Goal: Answer question/provide support: Share knowledge or assist other users

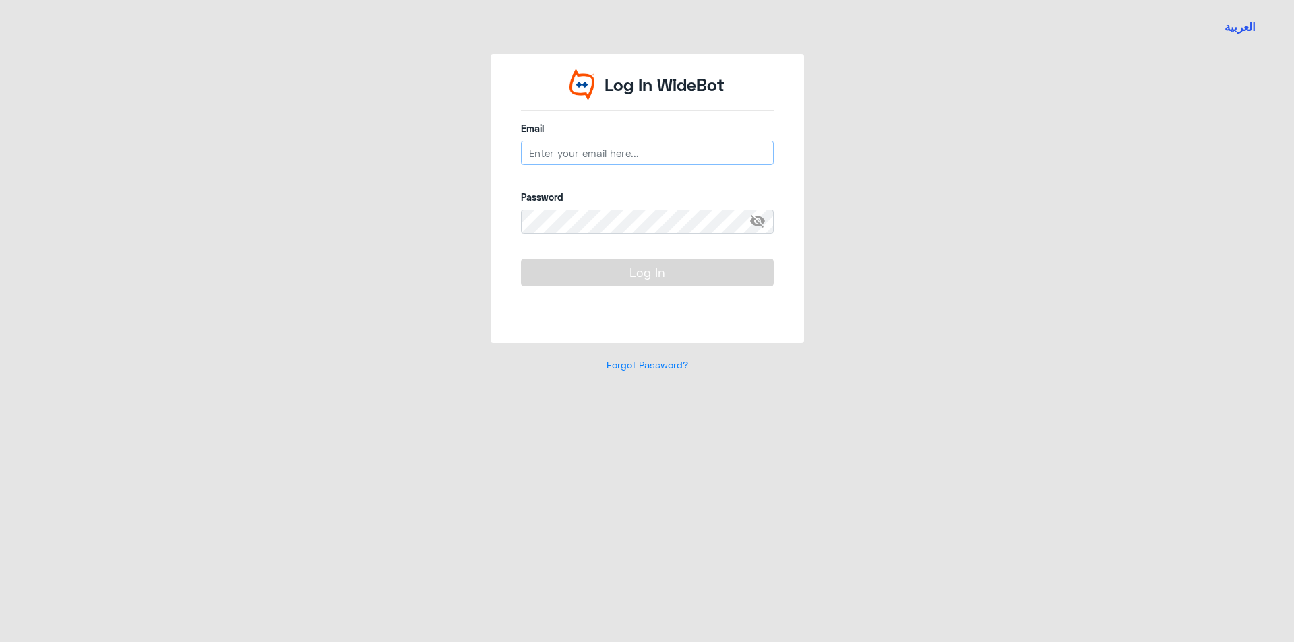
type input "B_malotaibi@dallah-hospital.com"
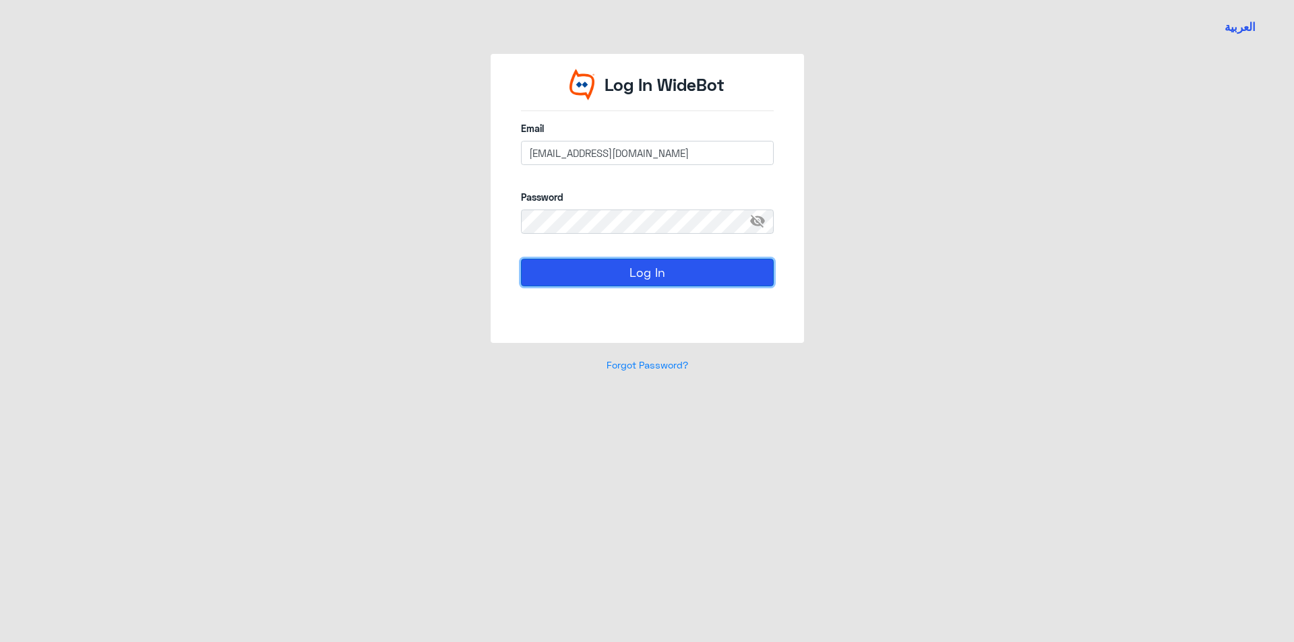
click at [667, 272] on button "Log In" at bounding box center [647, 272] width 253 height 27
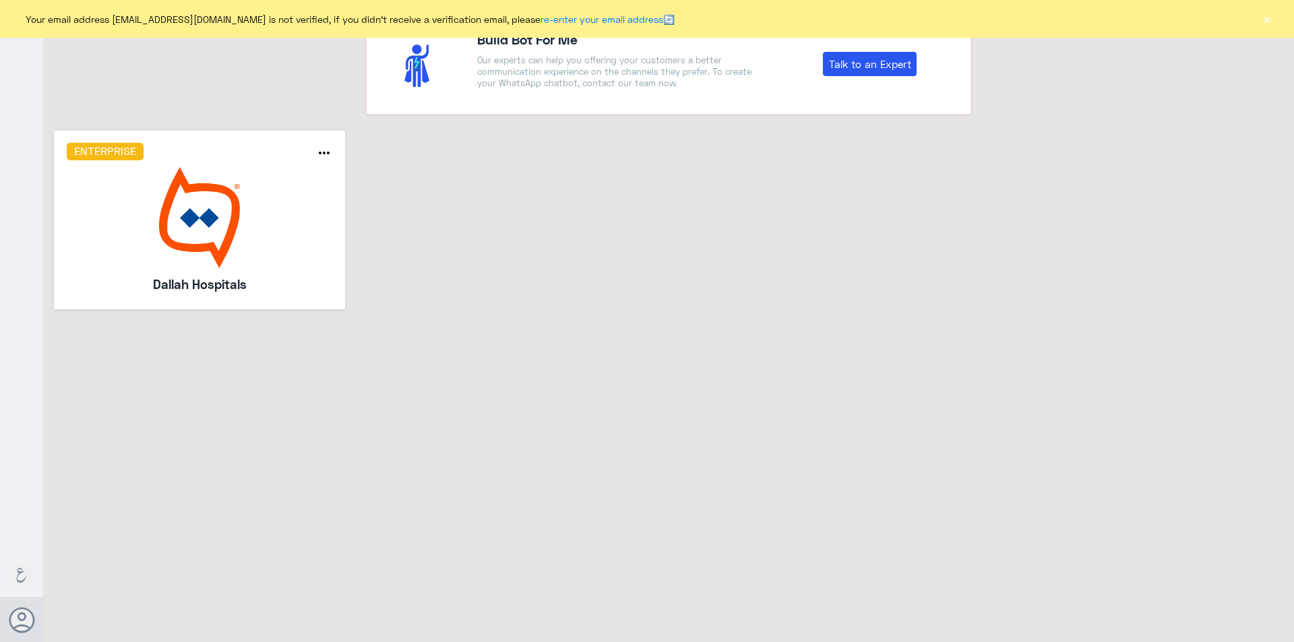
click at [1263, 16] on button "×" at bounding box center [1267, 18] width 13 height 13
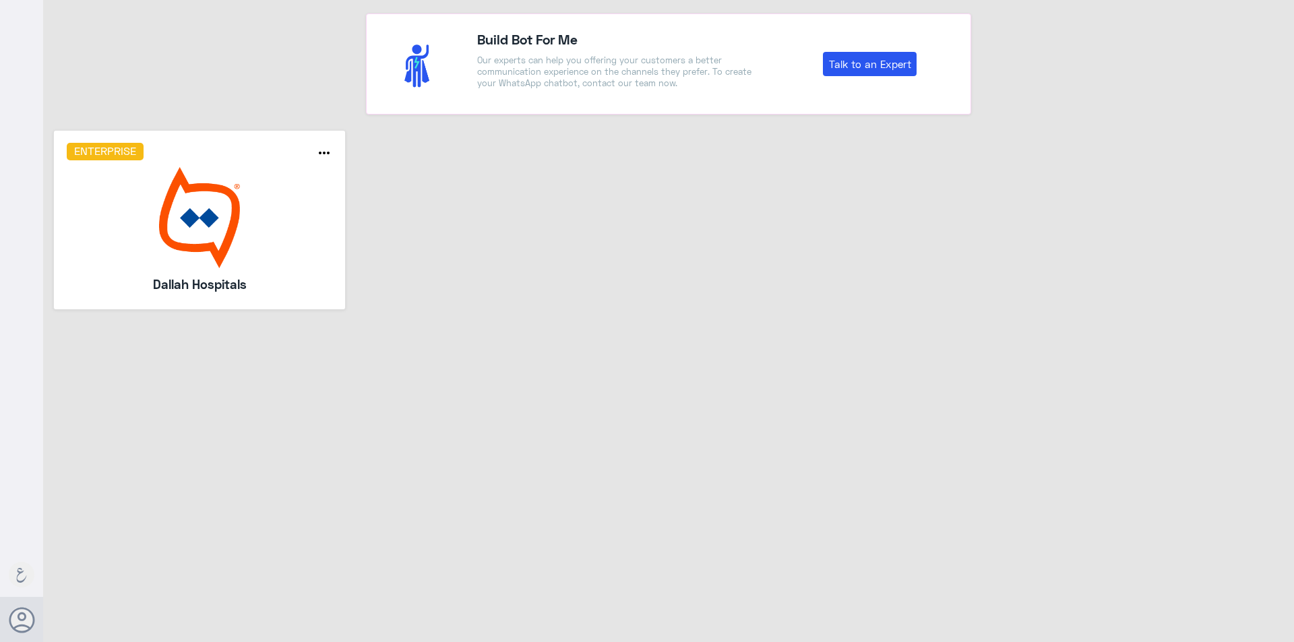
click at [165, 231] on img at bounding box center [200, 217] width 266 height 101
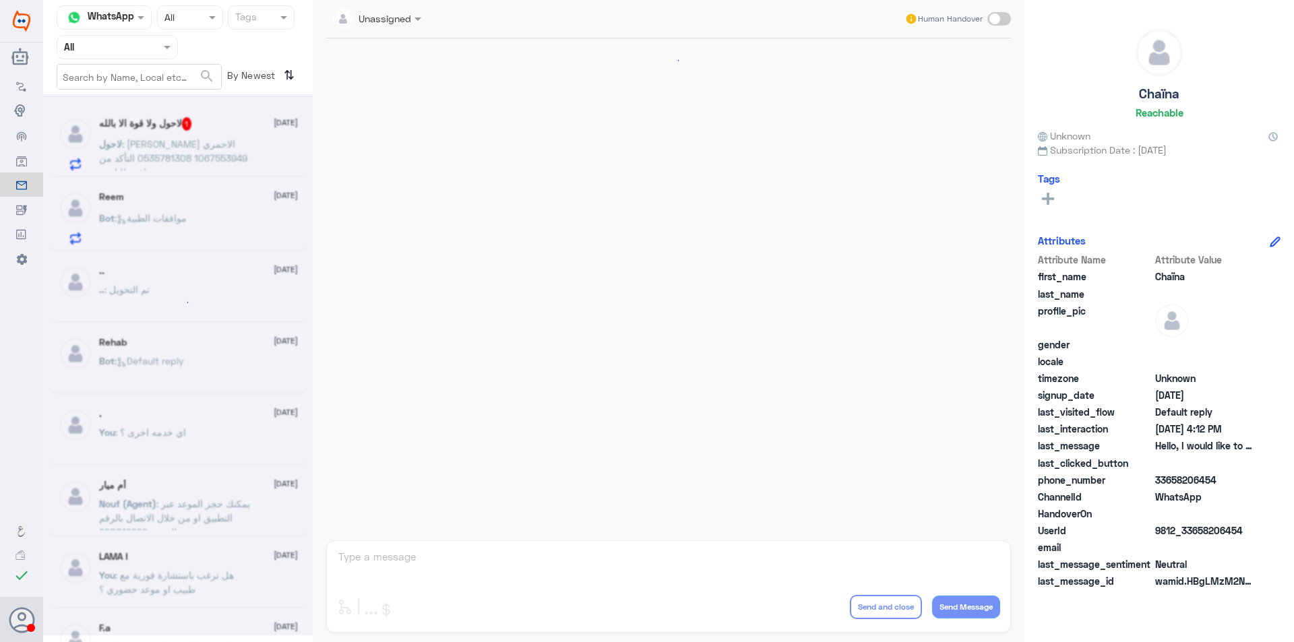
scroll to position [1073, 0]
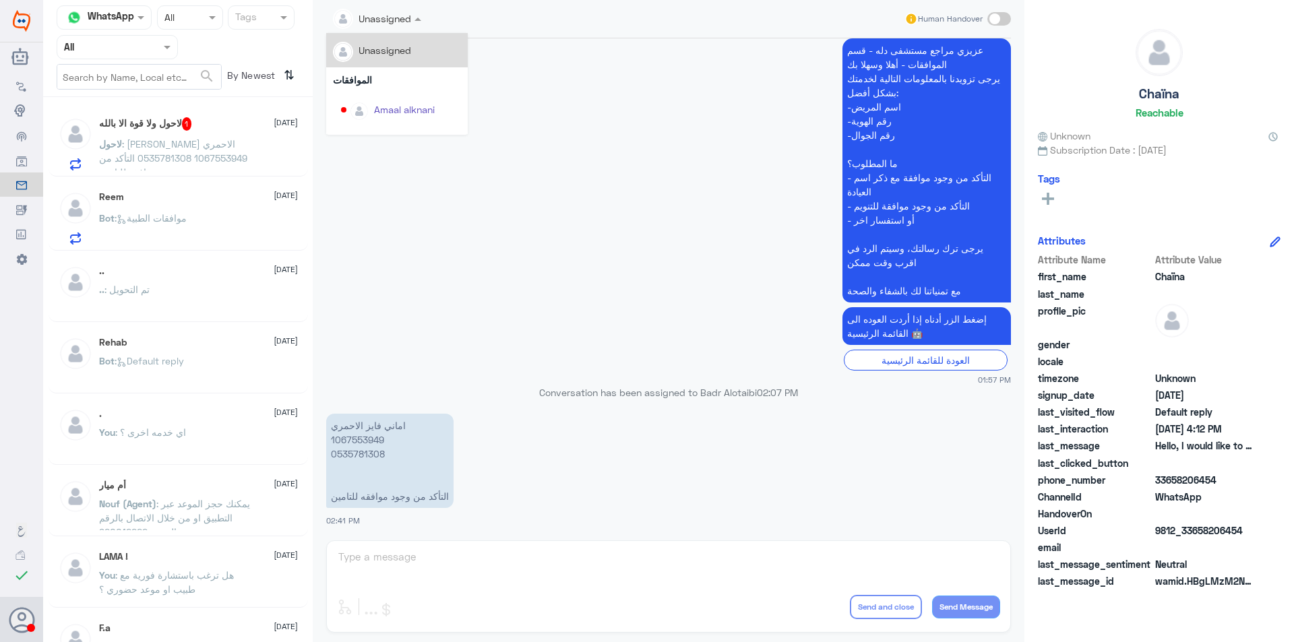
click at [362, 25] on input "text" at bounding box center [361, 18] width 57 height 16
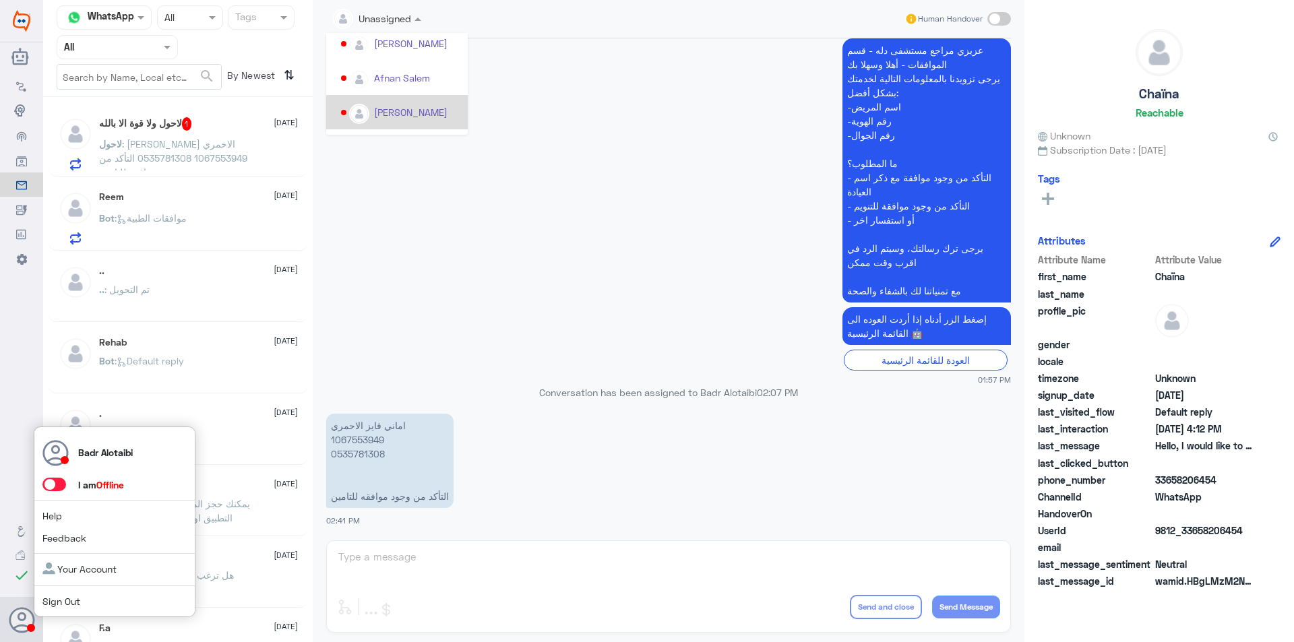
click at [51, 481] on span at bounding box center [54, 484] width 24 height 13
click at [0, 0] on input "checkbox" at bounding box center [0, 0] width 0 height 0
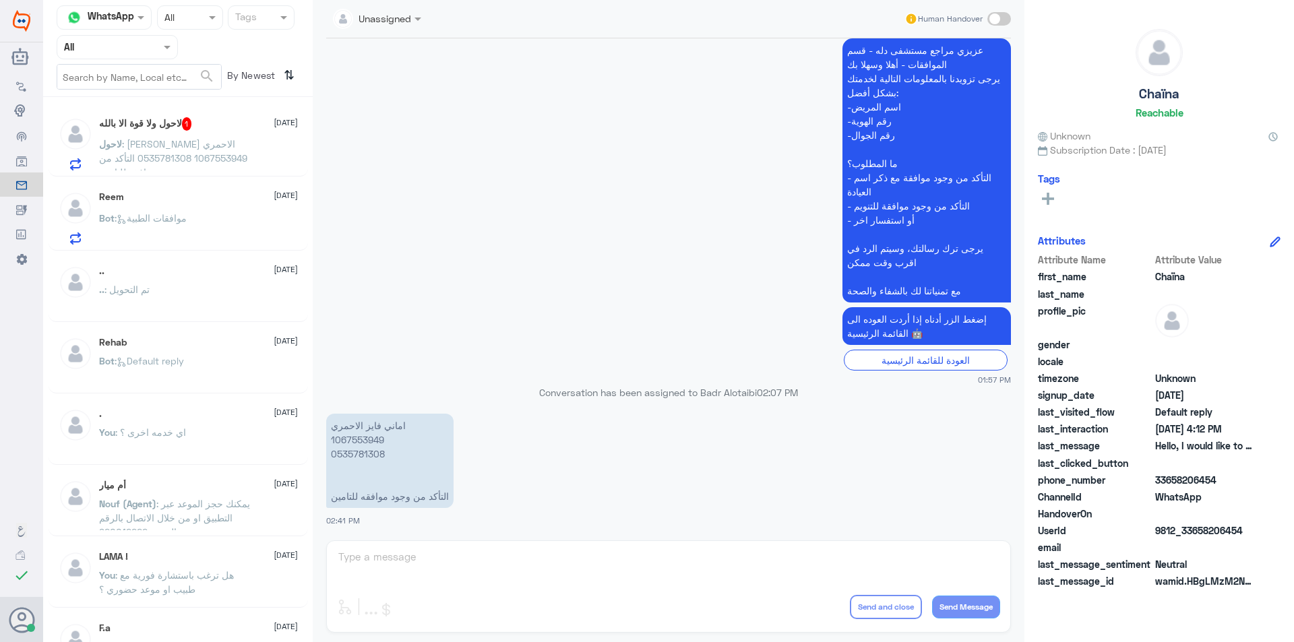
click at [100, 44] on input "text" at bounding box center [101, 47] width 74 height 16
click at [119, 101] on b "Unassigned" at bounding box center [112, 104] width 51 height 11
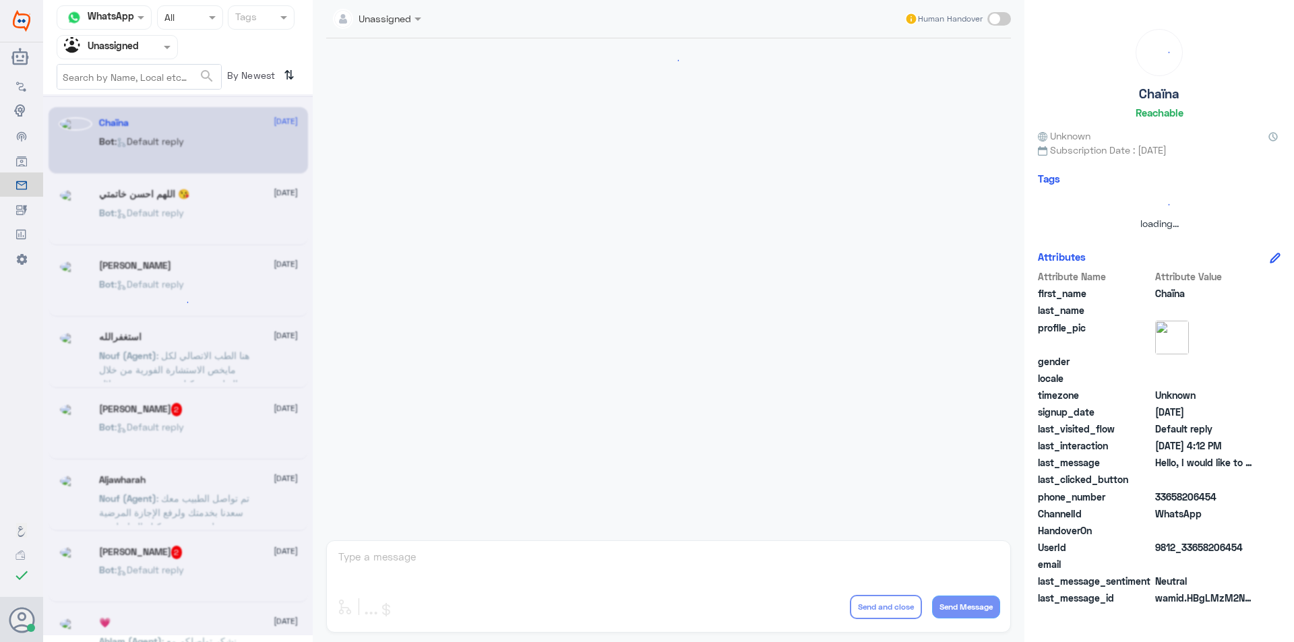
scroll to position [0, 0]
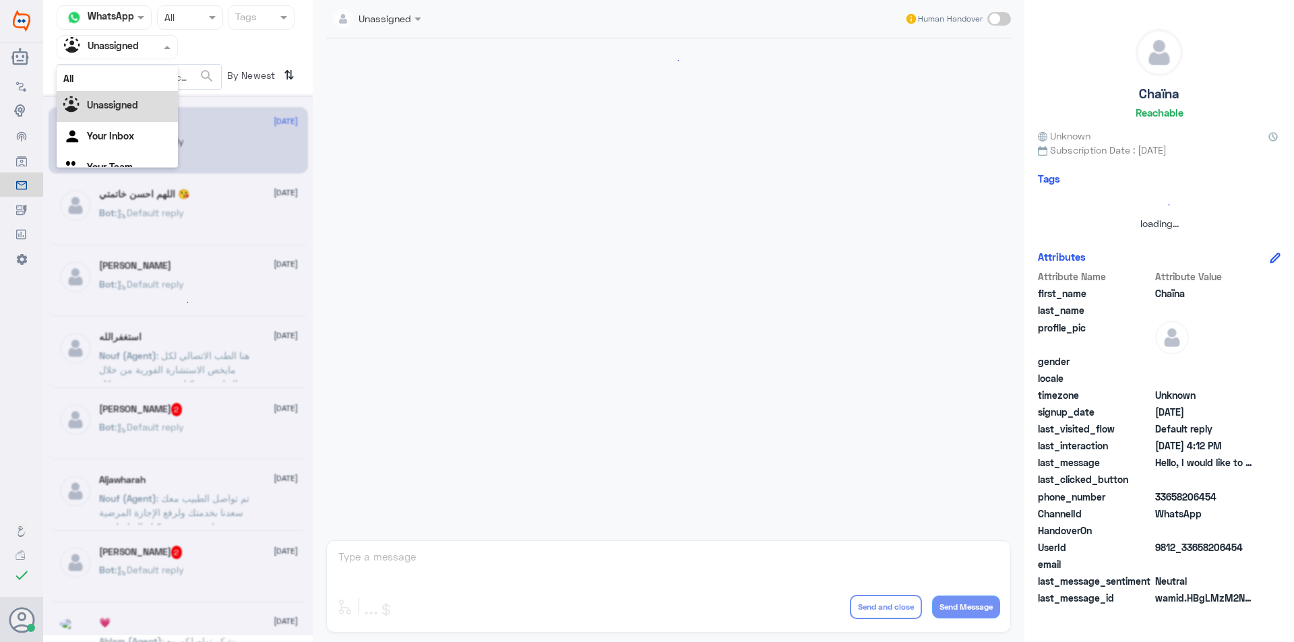
click at [130, 55] on div "Unassigned" at bounding box center [101, 47] width 75 height 20
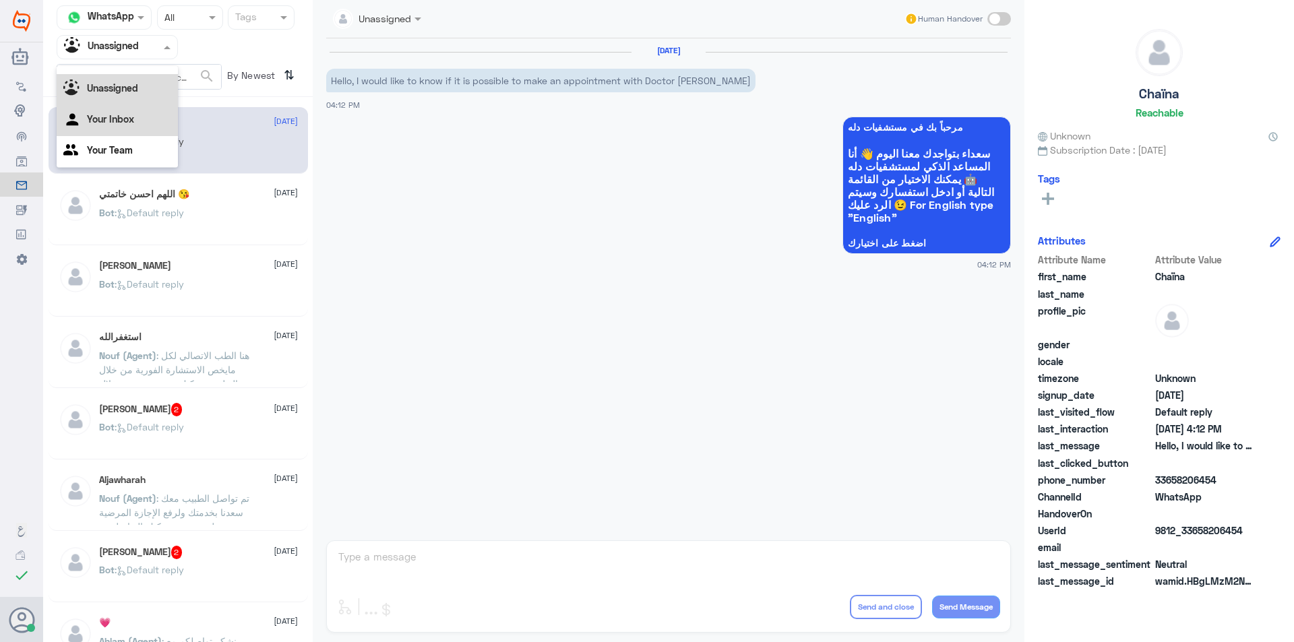
click at [132, 117] on Inbox "Your Inbox" at bounding box center [110, 118] width 47 height 11
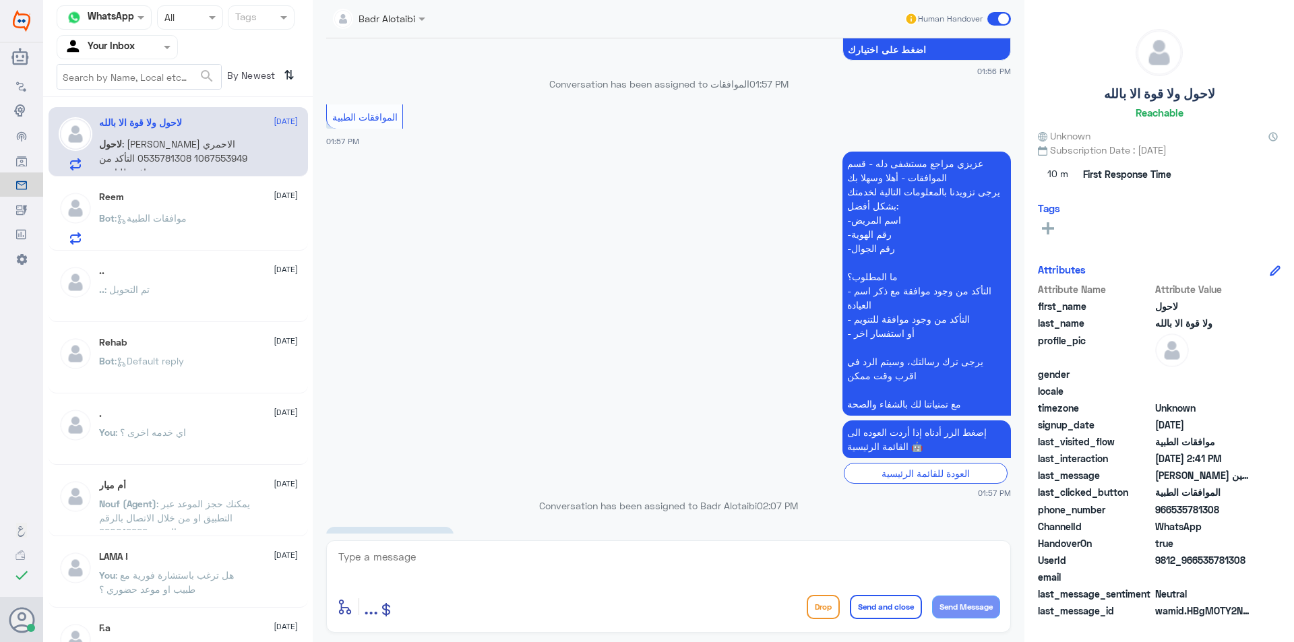
scroll to position [938, 0]
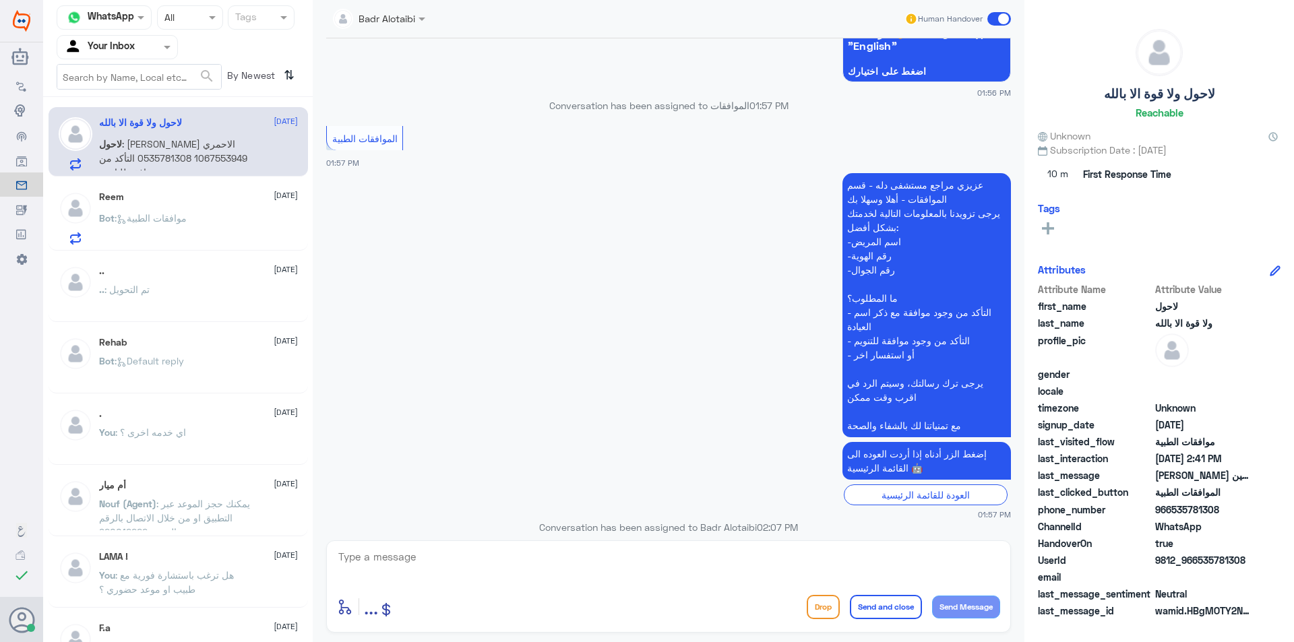
click at [211, 193] on div "Reem 20 September" at bounding box center [198, 196] width 199 height 11
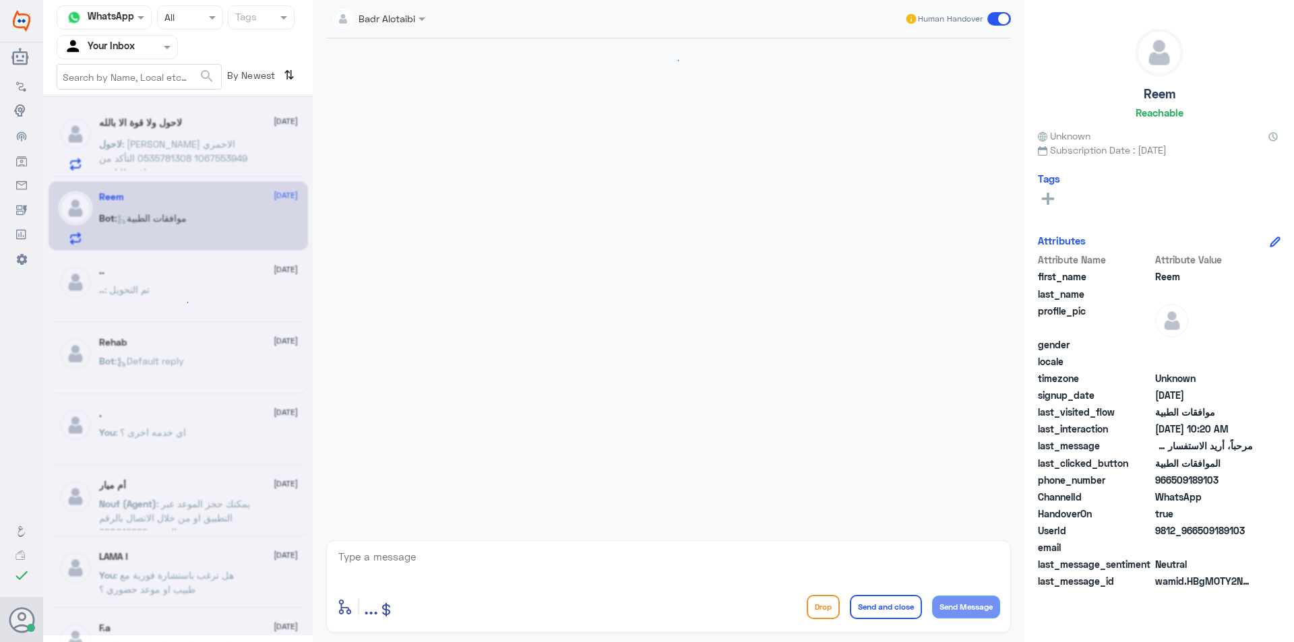
scroll to position [189, 0]
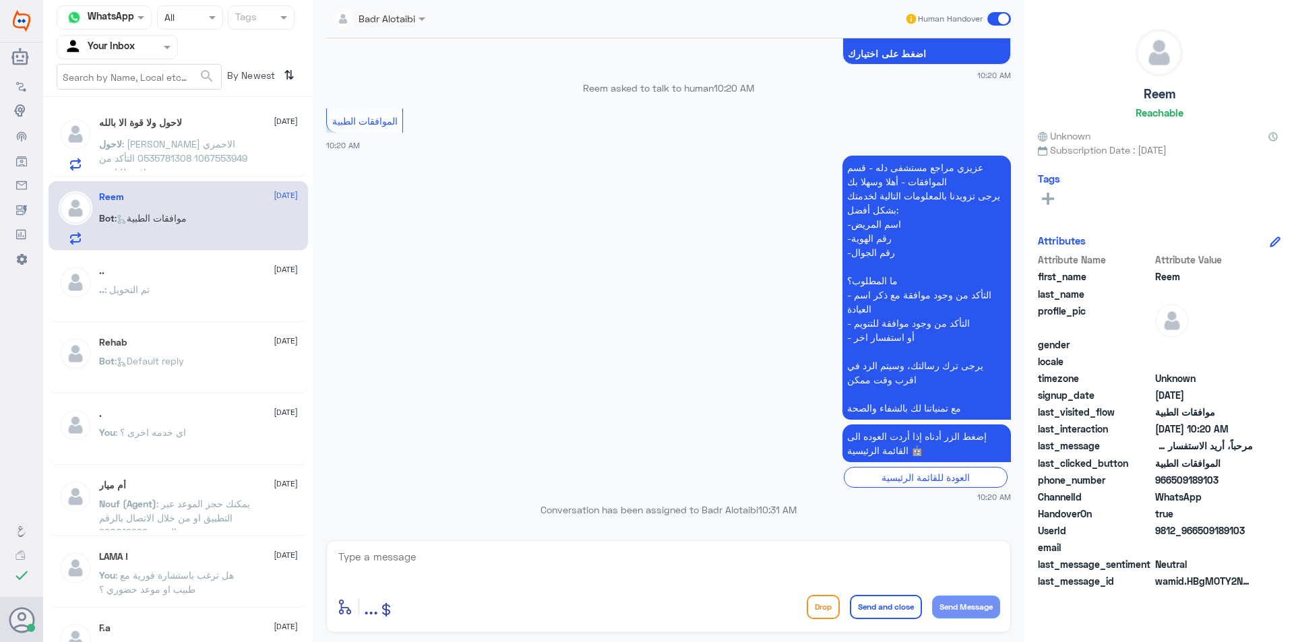
click at [162, 320] on div ".. 2 August .. : تم التحويل" at bounding box center [179, 289] width 260 height 67
click at [1002, 20] on span at bounding box center [1000, 18] width 24 height 13
click at [0, 0] on input "checkbox" at bounding box center [0, 0] width 0 height 0
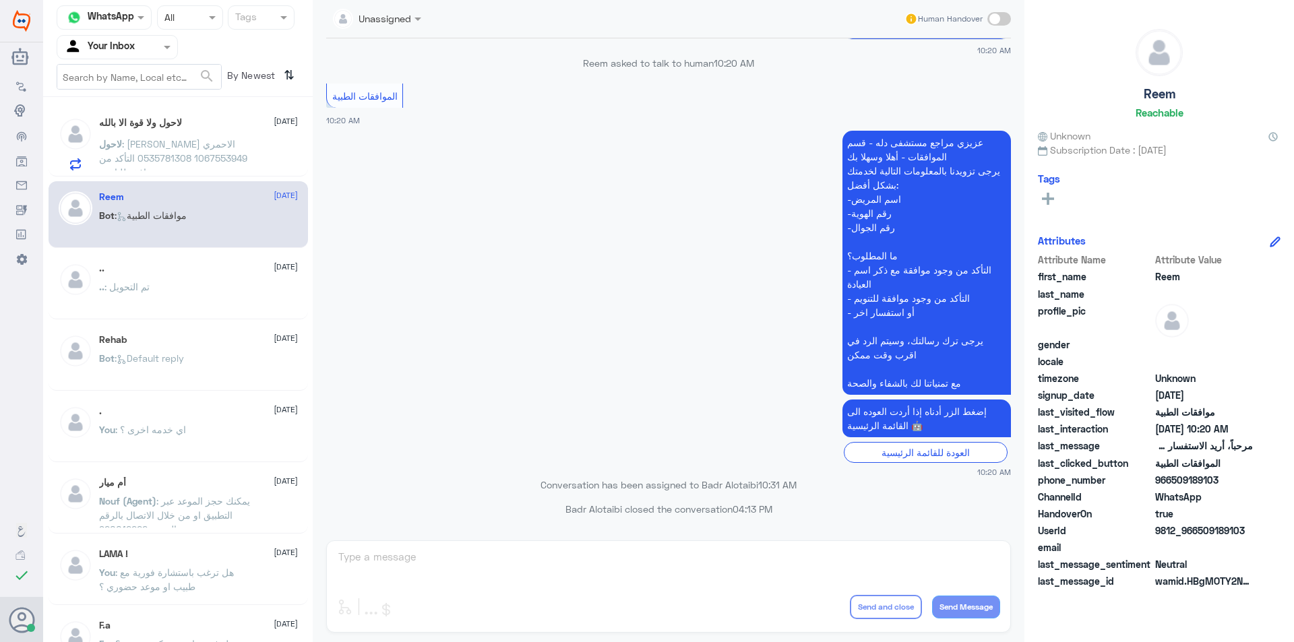
click at [220, 140] on p "لاحول : اماني فايز الاحمري 1067553949 0535781308 التأكد من وجود موافقه للتامين" at bounding box center [175, 154] width 152 height 34
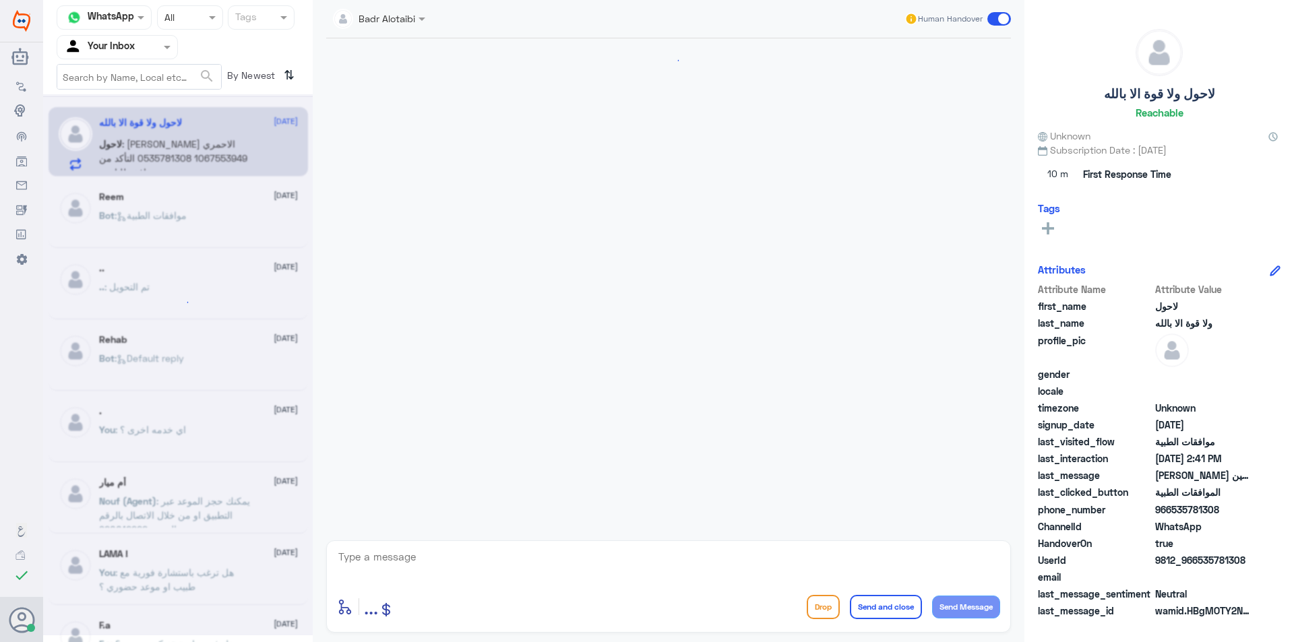
scroll to position [1073, 0]
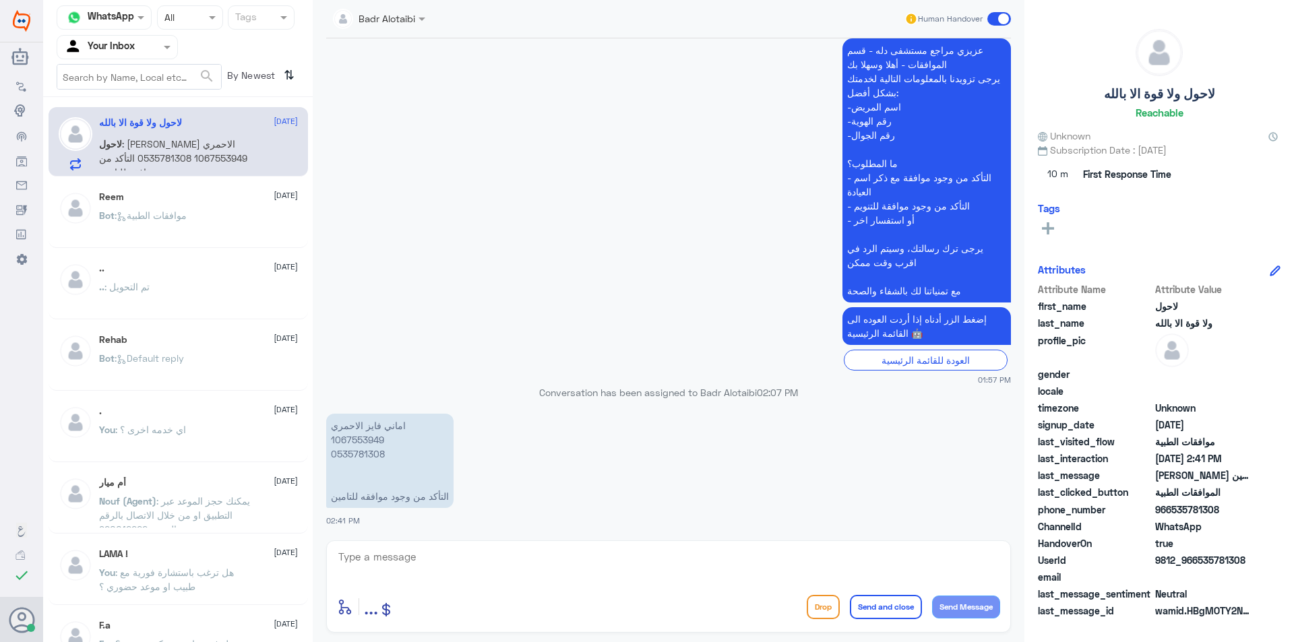
click at [398, 20] on div at bounding box center [379, 18] width 106 height 16
click at [528, 142] on app-msgs-text "عزيزي مراجع مستشفى دله - قسم الموافقات - أهلا وسهلا بك يرجى تزويدنا بالمعلومات …" at bounding box center [668, 171] width 685 height 266
click at [385, 19] on input "text" at bounding box center [363, 18] width 61 height 16
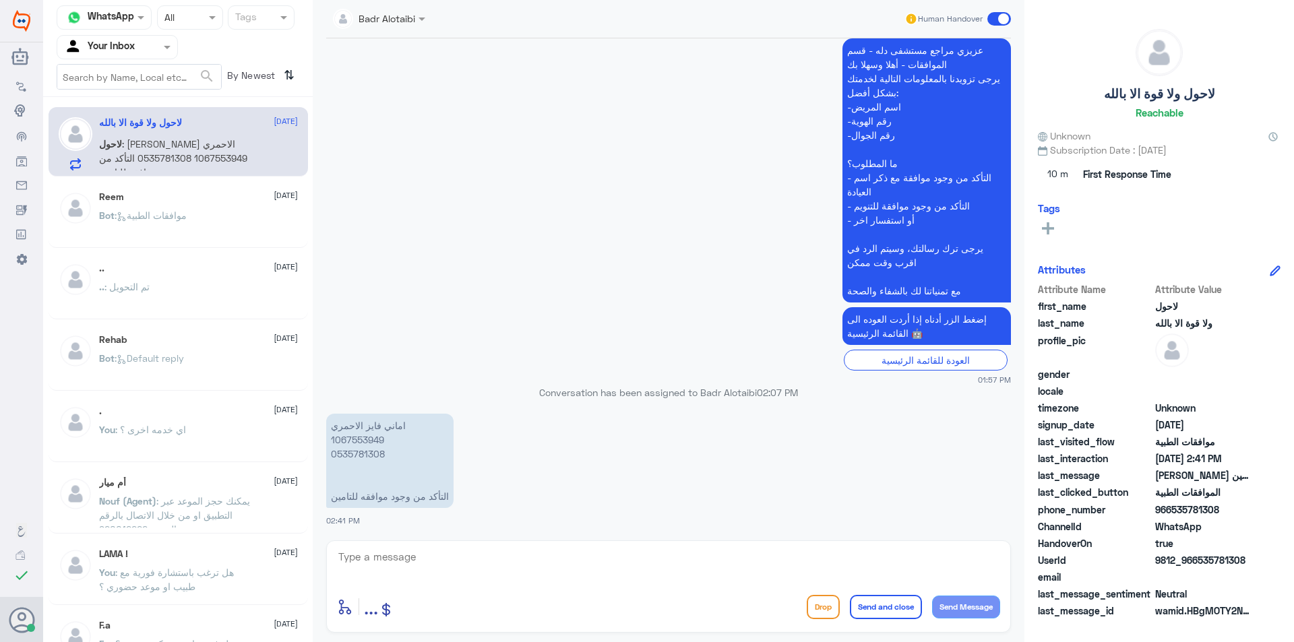
drag, startPoint x: 740, startPoint y: 173, endPoint x: 762, endPoint y: 181, distance: 23.7
click at [743, 173] on app-msgs-text "عزيزي مراجع مستشفى دله - قسم الموافقات - أهلا وسهلا بك يرجى تزويدنا بالمعلومات …" at bounding box center [668, 171] width 685 height 266
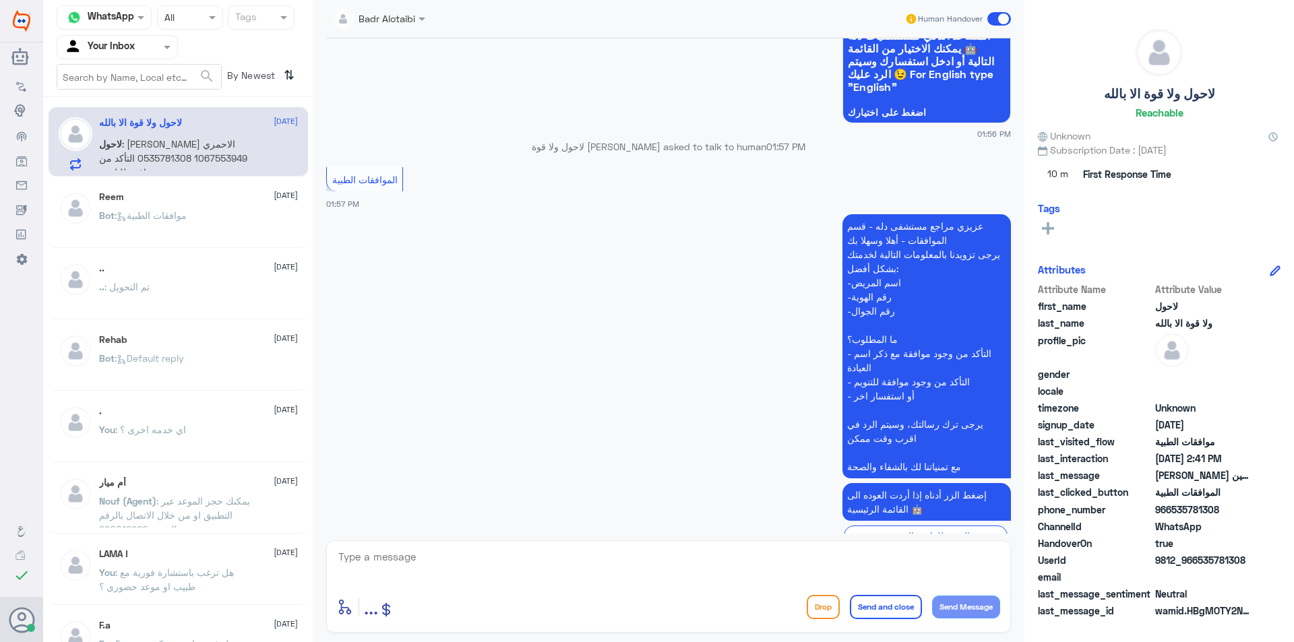
scroll to position [1073, 0]
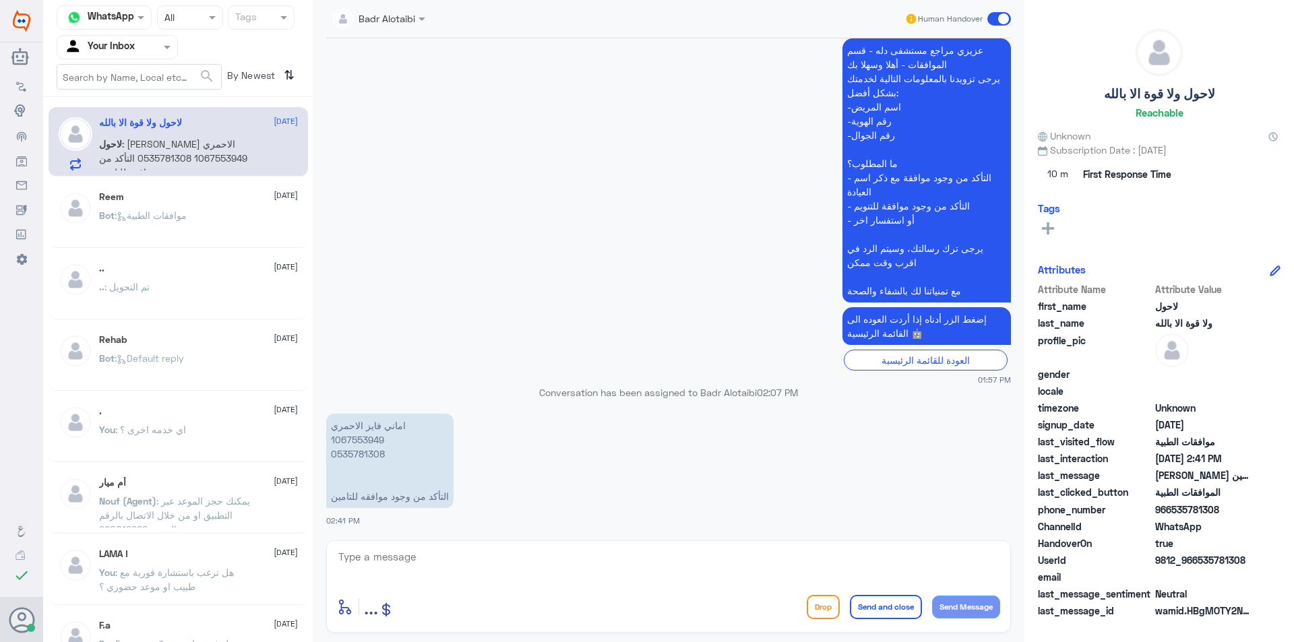
click at [386, 30] on div "Badr Alotaibi" at bounding box center [374, 18] width 82 height 27
click at [439, 96] on div "Amaal alknani" at bounding box center [397, 109] width 142 height 34
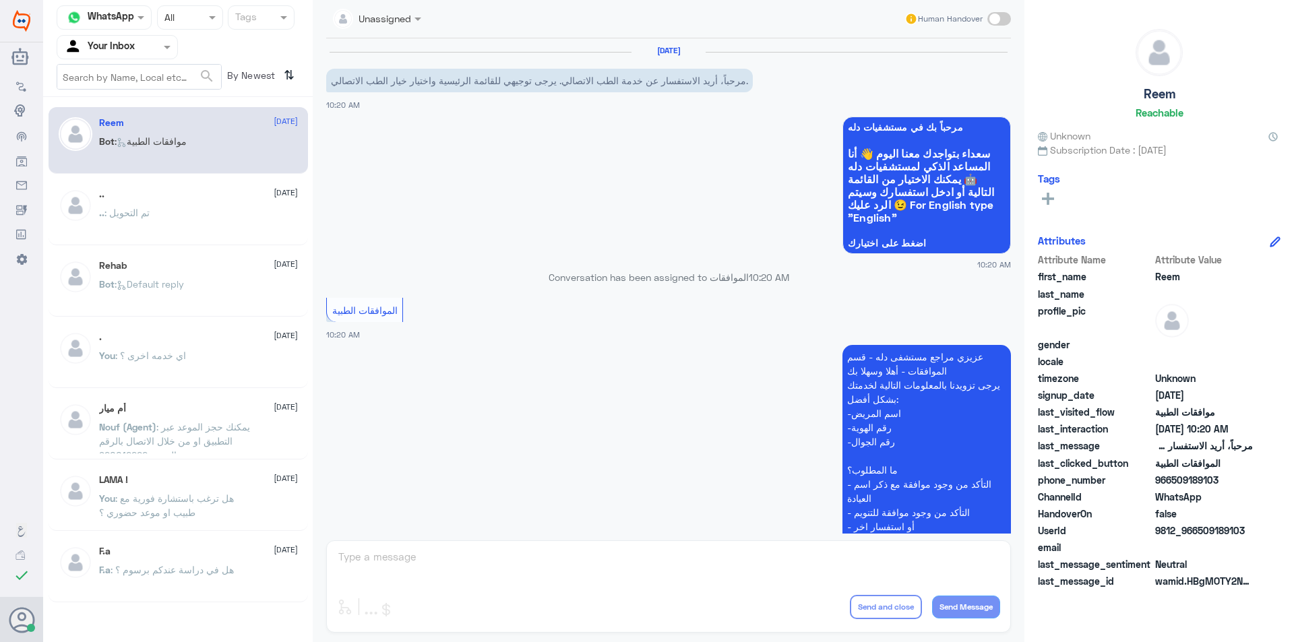
scroll to position [214, 0]
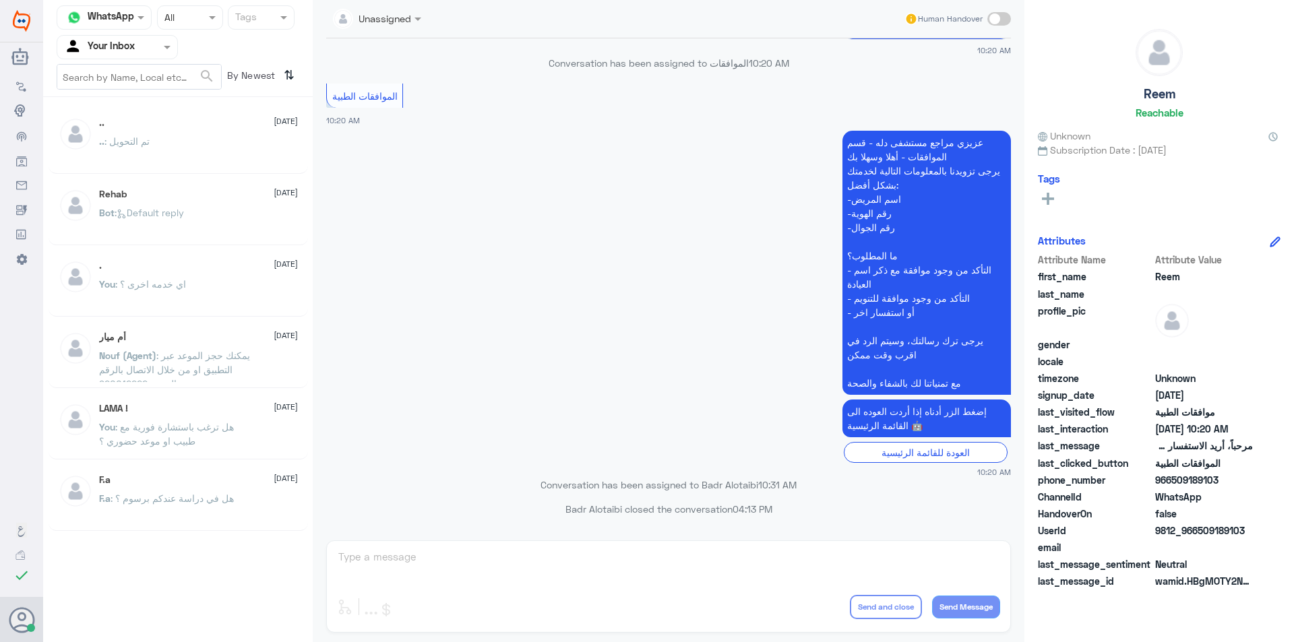
click at [418, 28] on div "Unassigned" at bounding box center [377, 19] width 102 height 24
click at [138, 53] on input "text" at bounding box center [101, 47] width 74 height 16
click at [399, 34] on div "Unassigned Human Handover" at bounding box center [668, 19] width 685 height 38
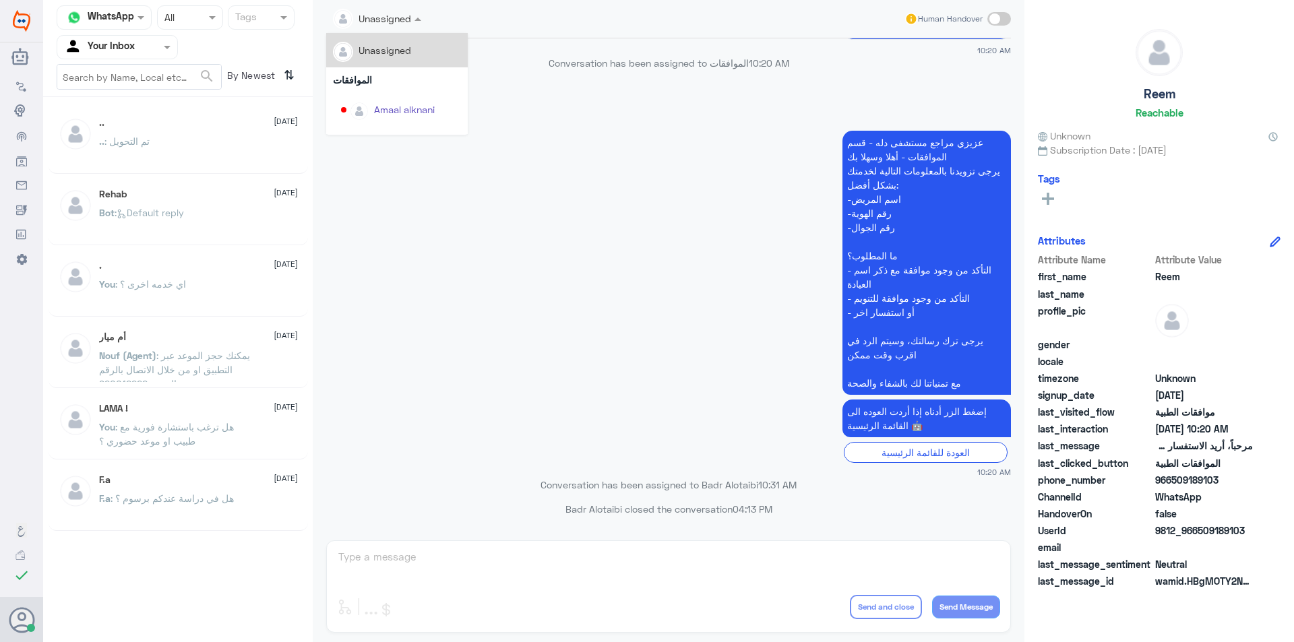
click at [407, 20] on div at bounding box center [377, 18] width 102 height 16
click at [398, 78] on div "Badr Alotaibi" at bounding box center [401, 70] width 120 height 24
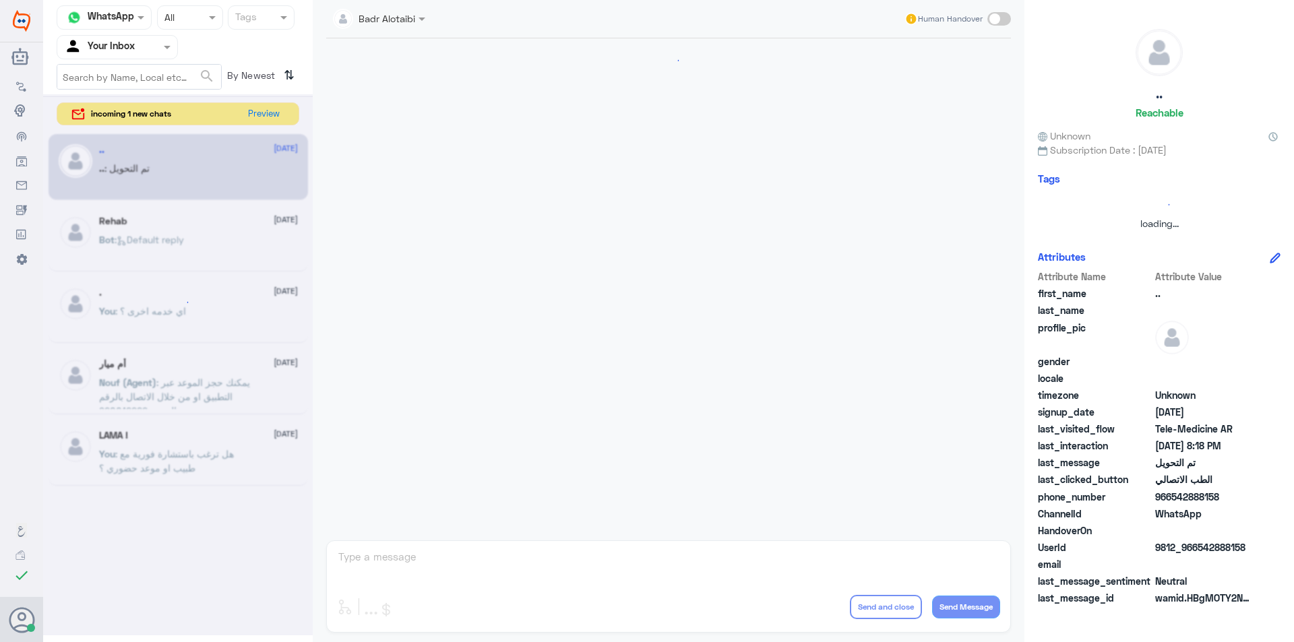
scroll to position [437, 0]
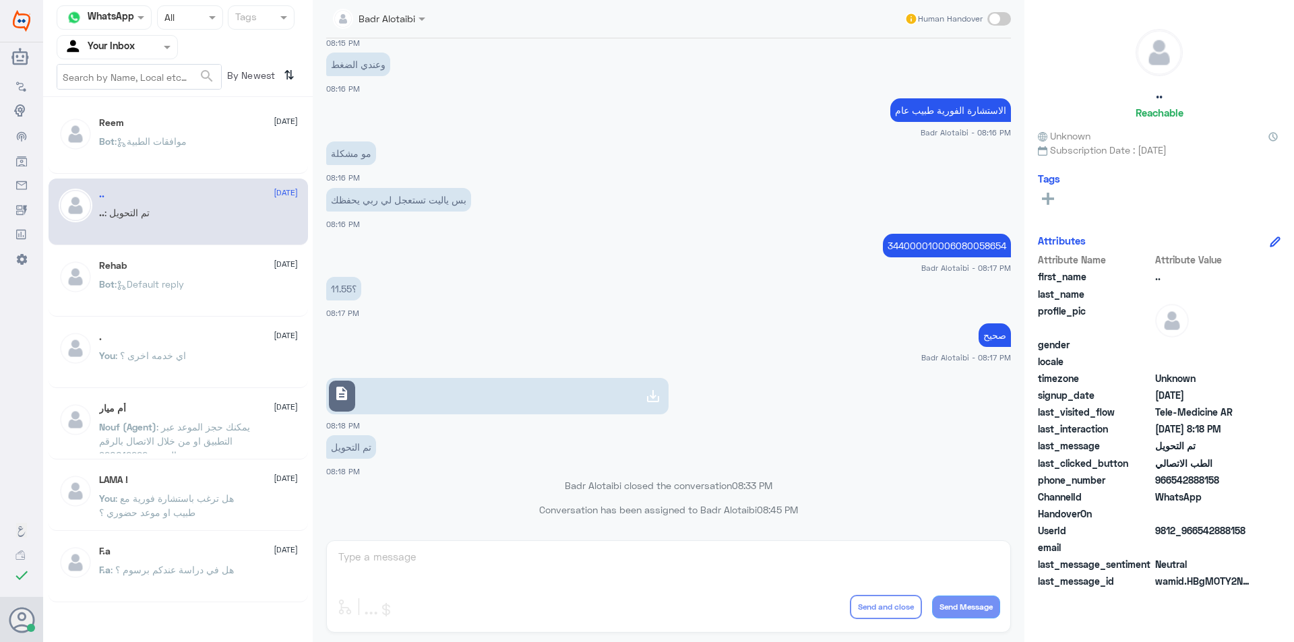
click at [225, 173] on div "Reem 20 September Bot : موافقات الطبية" at bounding box center [179, 140] width 260 height 67
click at [222, 155] on div "Bot : موافقات الطبية" at bounding box center [198, 153] width 199 height 30
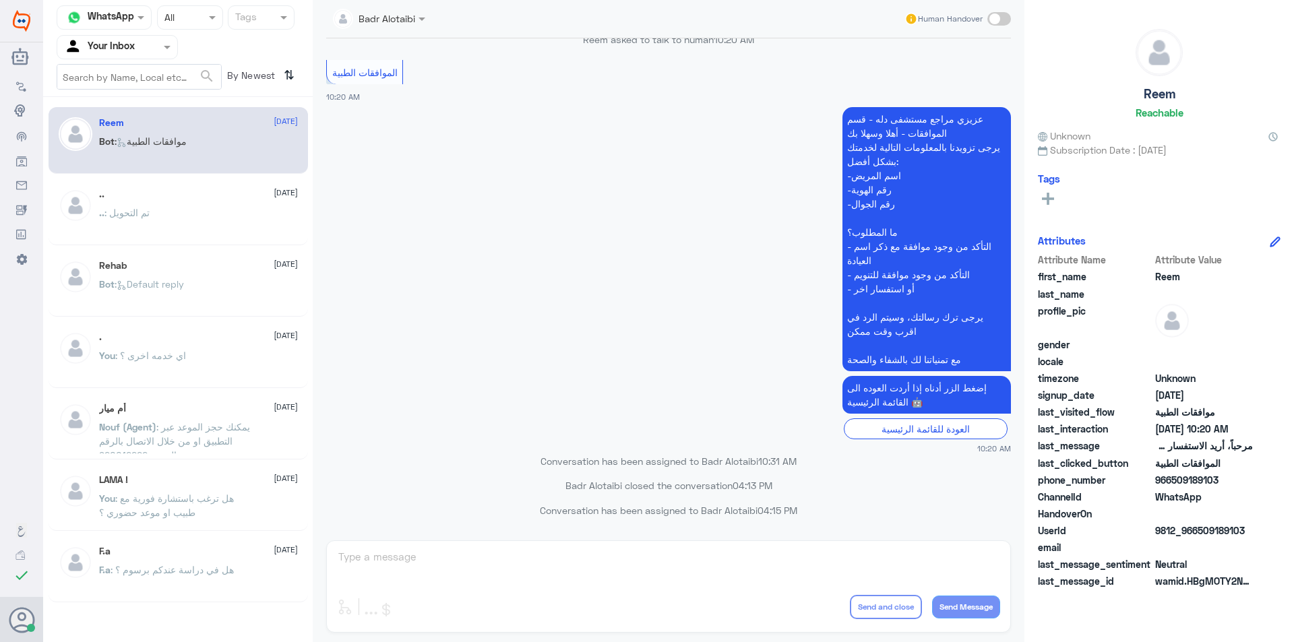
scroll to position [239, 0]
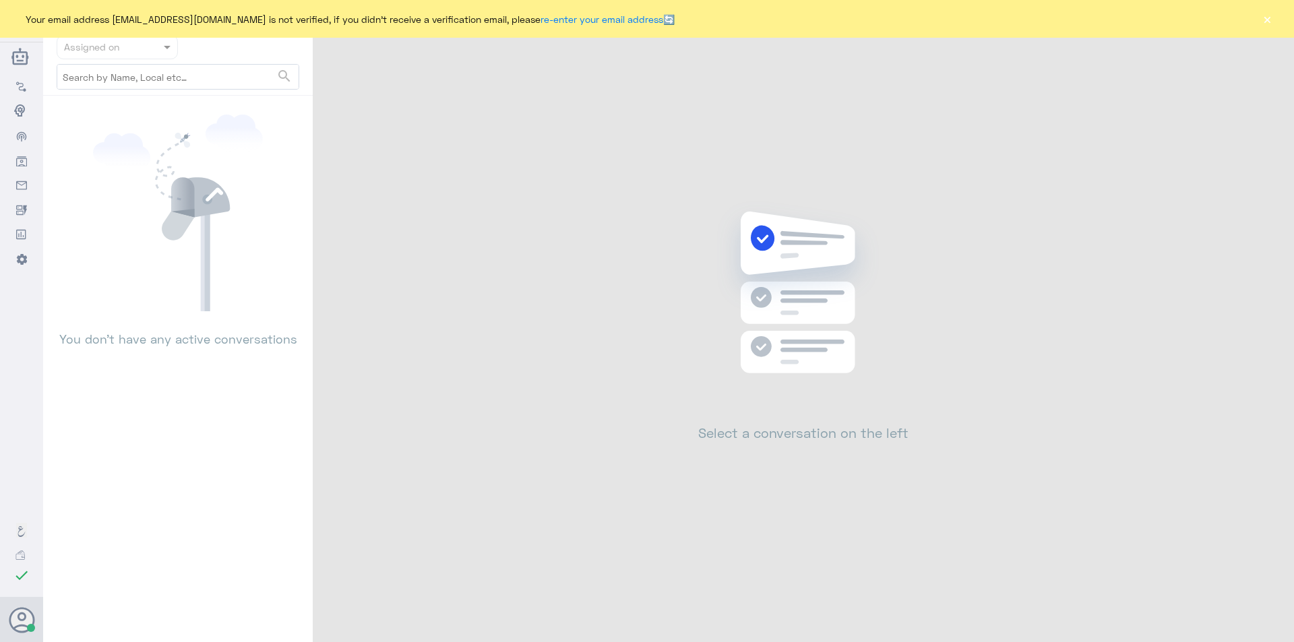
click at [1265, 20] on button "×" at bounding box center [1267, 18] width 13 height 13
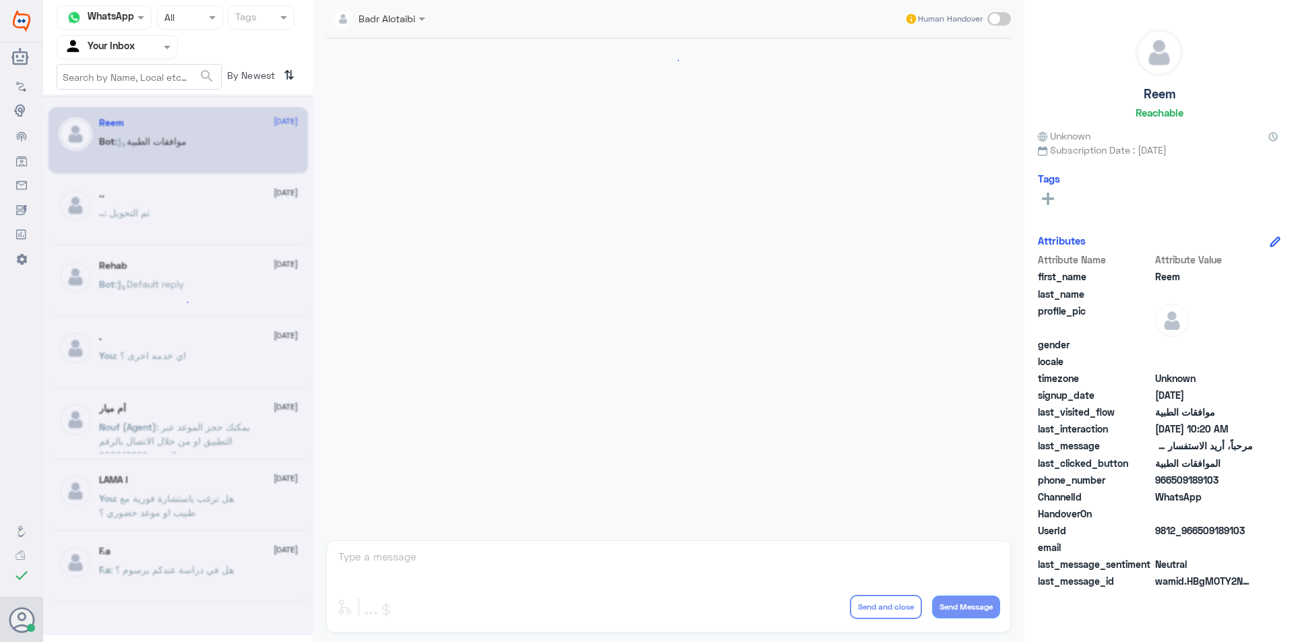
scroll to position [239, 0]
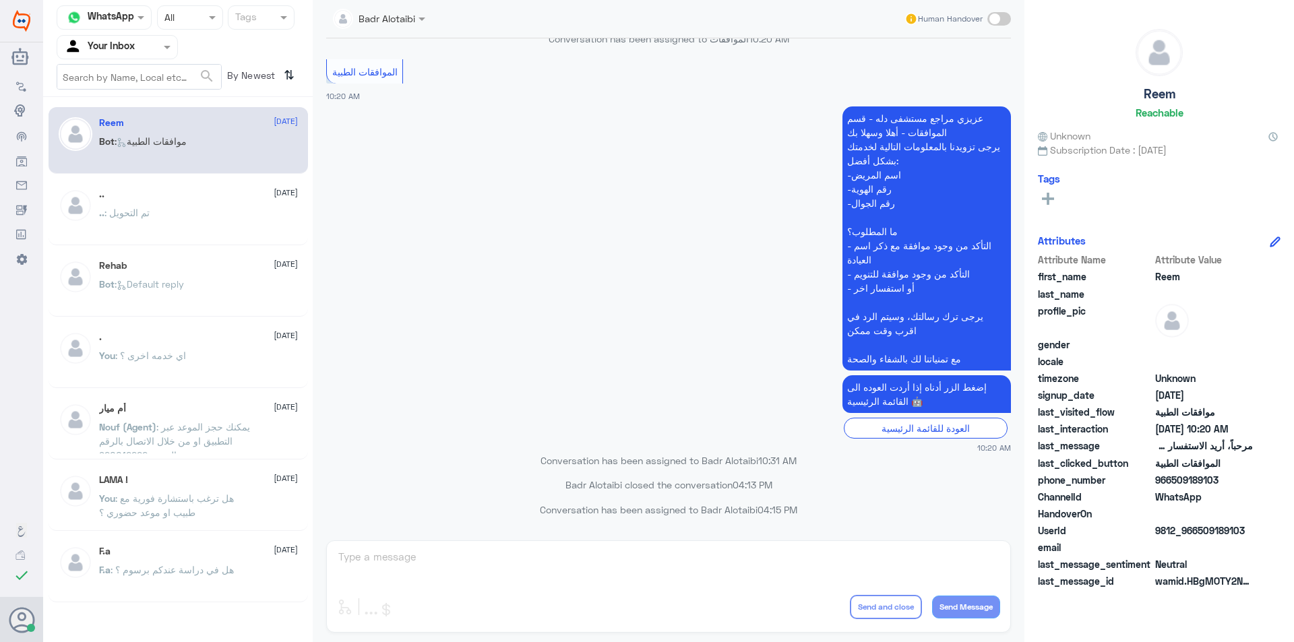
click at [1005, 16] on span at bounding box center [1000, 18] width 24 height 13
click at [0, 0] on input "checkbox" at bounding box center [0, 0] width 0 height 0
click at [998, 22] on span at bounding box center [1000, 18] width 24 height 13
click at [0, 0] on input "checkbox" at bounding box center [0, 0] width 0 height 0
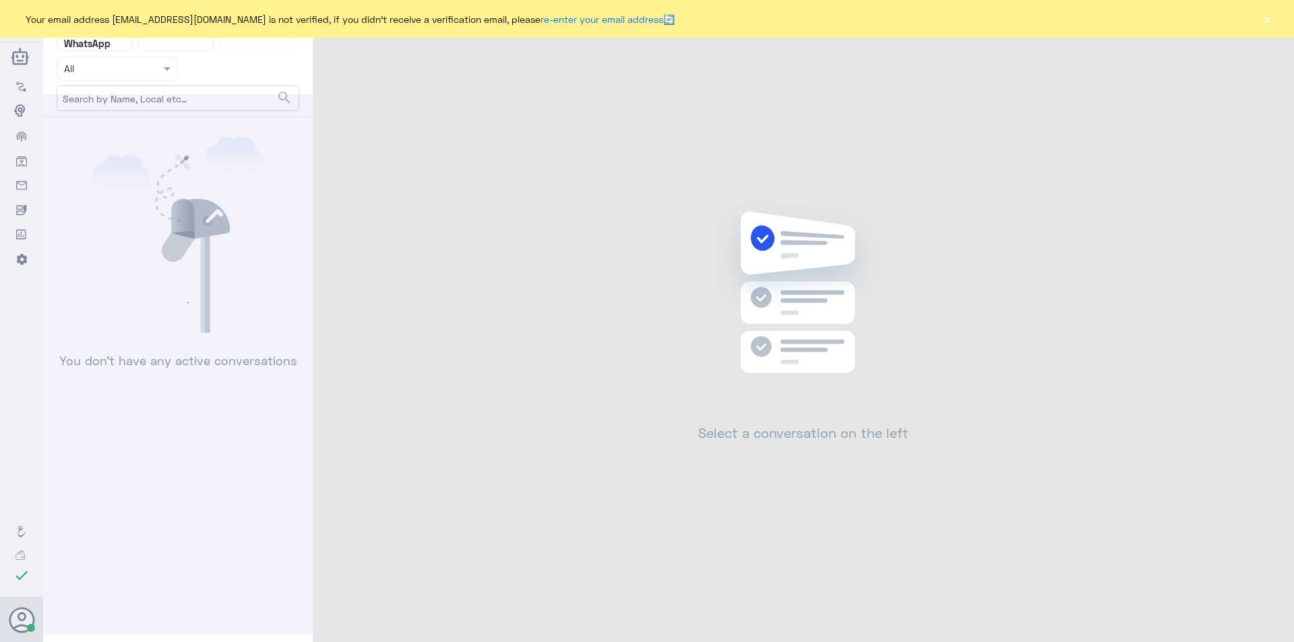
click at [1263, 20] on button "×" at bounding box center [1267, 18] width 13 height 13
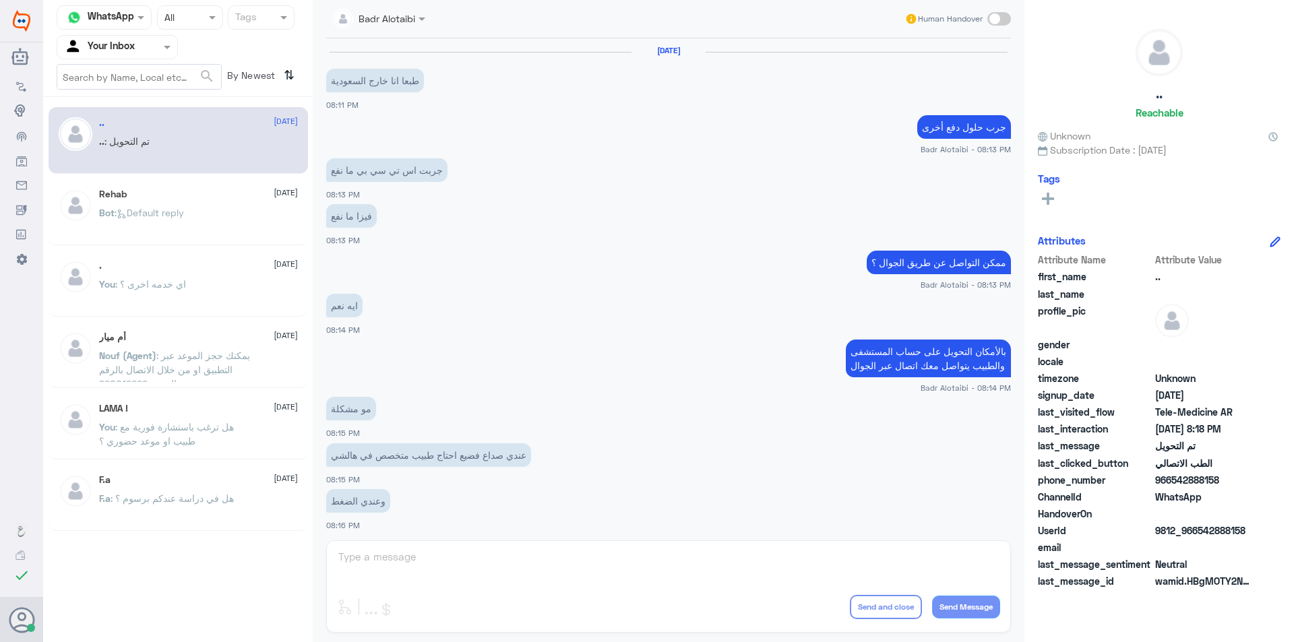
scroll to position [437, 0]
